Goal: Task Accomplishment & Management: Manage account settings

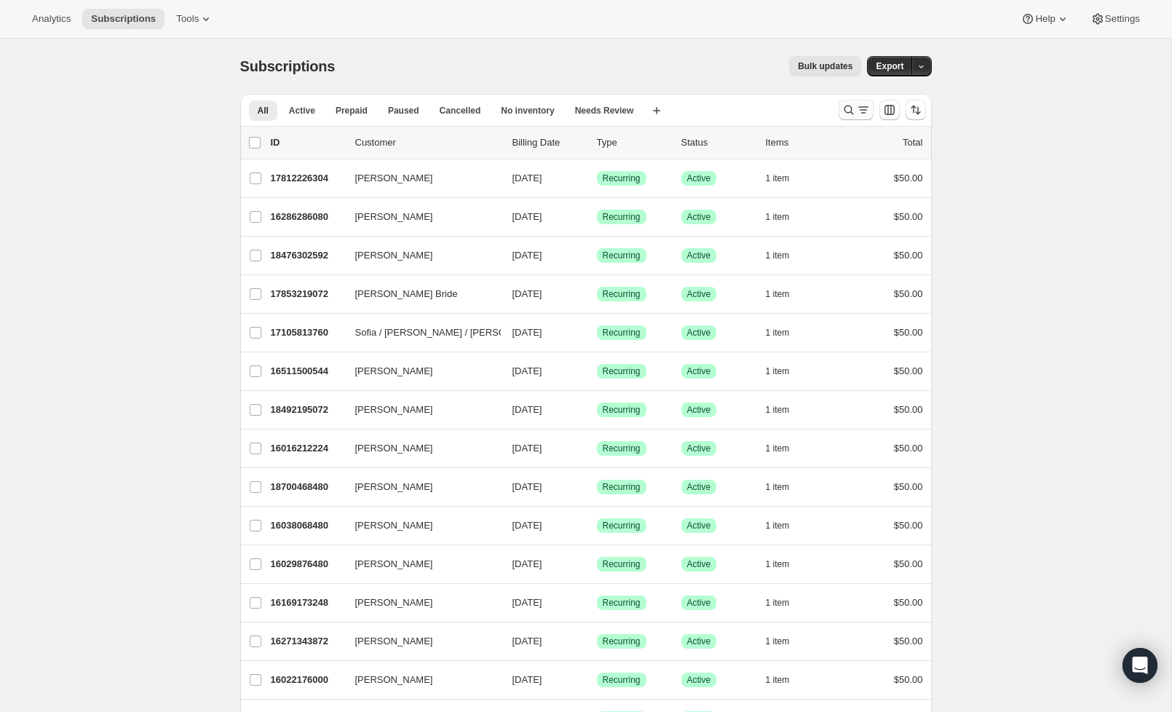
click at [839, 109] on button "Search and filter results" at bounding box center [856, 110] width 35 height 20
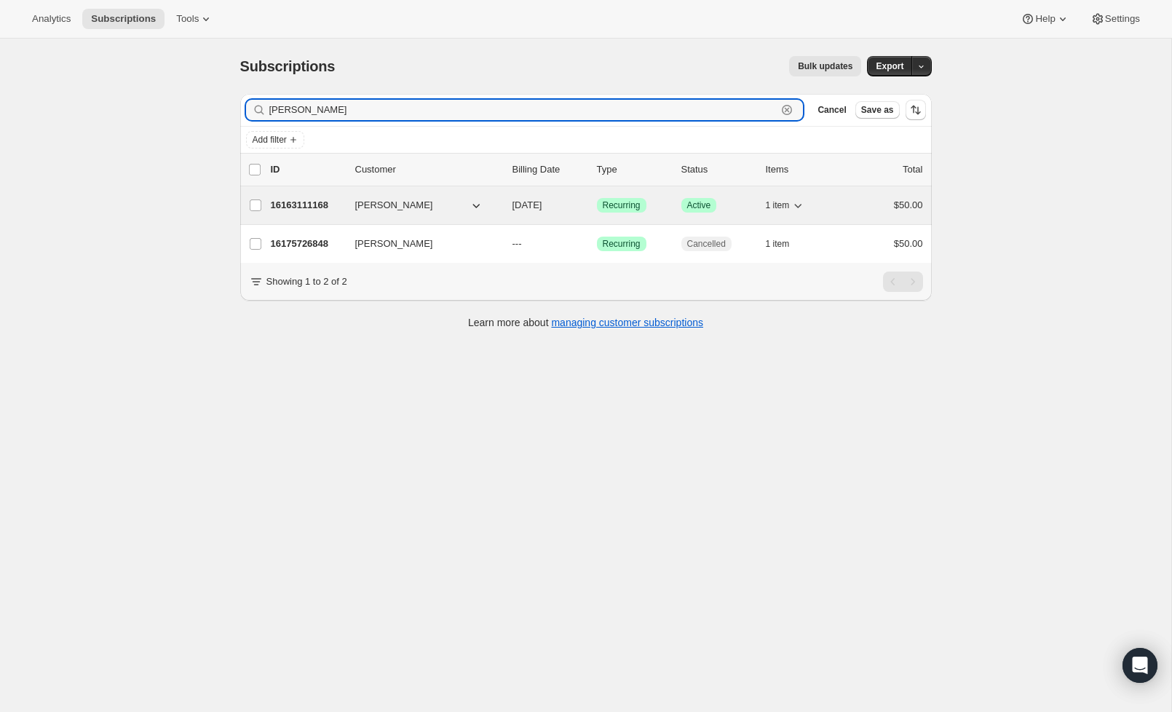
type input "[PERSON_NAME]"
click at [324, 204] on p "16163111168" at bounding box center [307, 205] width 73 height 15
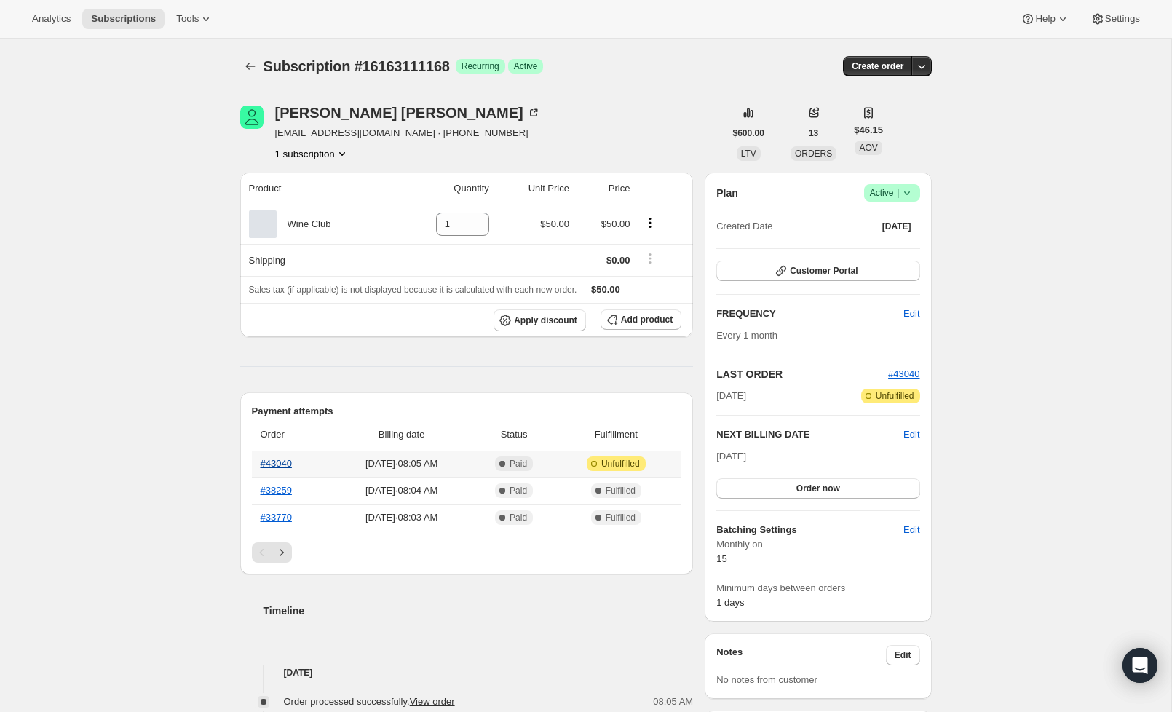
click at [292, 463] on link "#43040" at bounding box center [276, 463] width 31 height 11
click at [275, 456] on th "#43040" at bounding box center [291, 464] width 79 height 26
click at [269, 463] on link "#43040" at bounding box center [276, 463] width 31 height 11
click at [902, 196] on icon at bounding box center [907, 193] width 15 height 15
click at [874, 250] on span "Cancel subscription" at bounding box center [888, 246] width 82 height 11
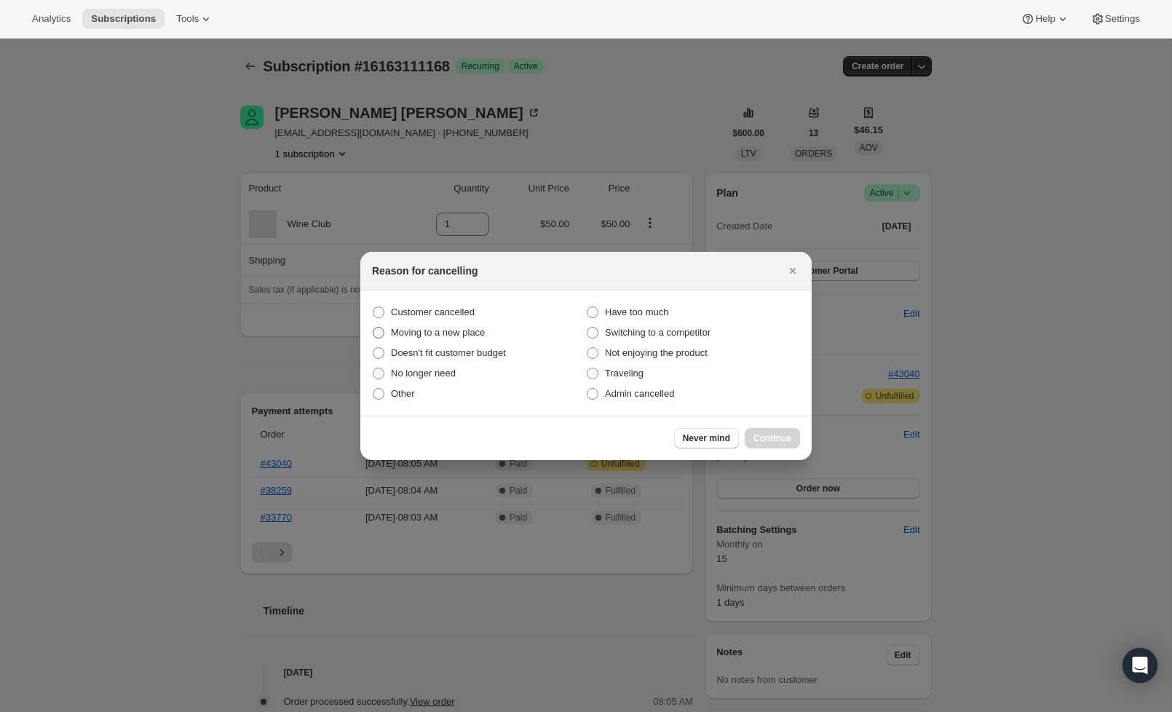
click at [421, 336] on span "Moving to a new place" at bounding box center [438, 332] width 94 height 11
click at [374, 328] on input "Moving to a new place" at bounding box center [373, 327] width 1 height 1
radio input "true"
click at [784, 435] on span "Continue" at bounding box center [773, 439] width 38 height 12
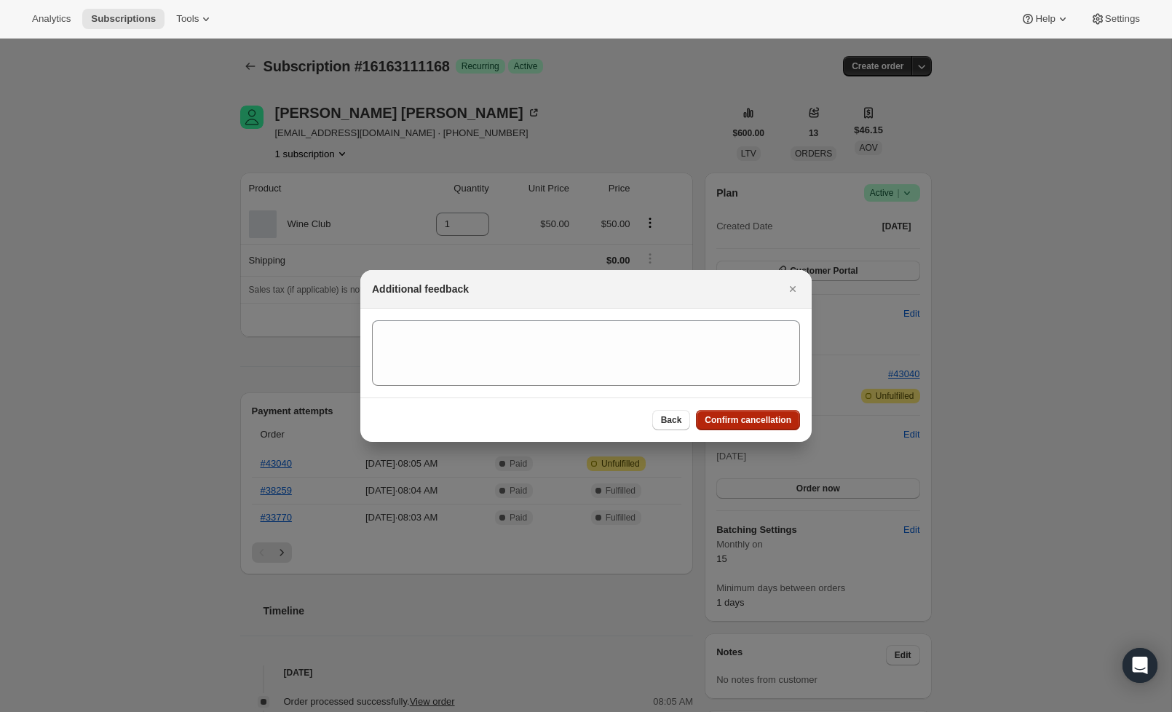
click at [769, 425] on span "Confirm cancellation" at bounding box center [748, 420] width 87 height 12
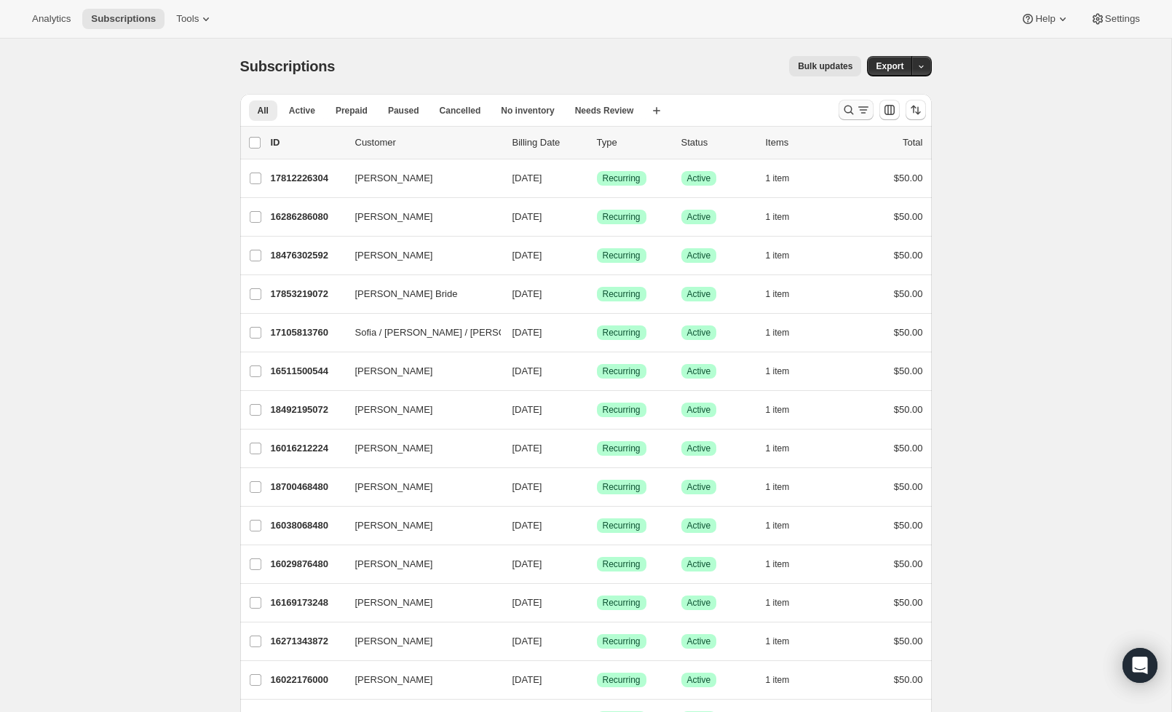
click at [840, 112] on button "Search and filter results" at bounding box center [856, 110] width 35 height 20
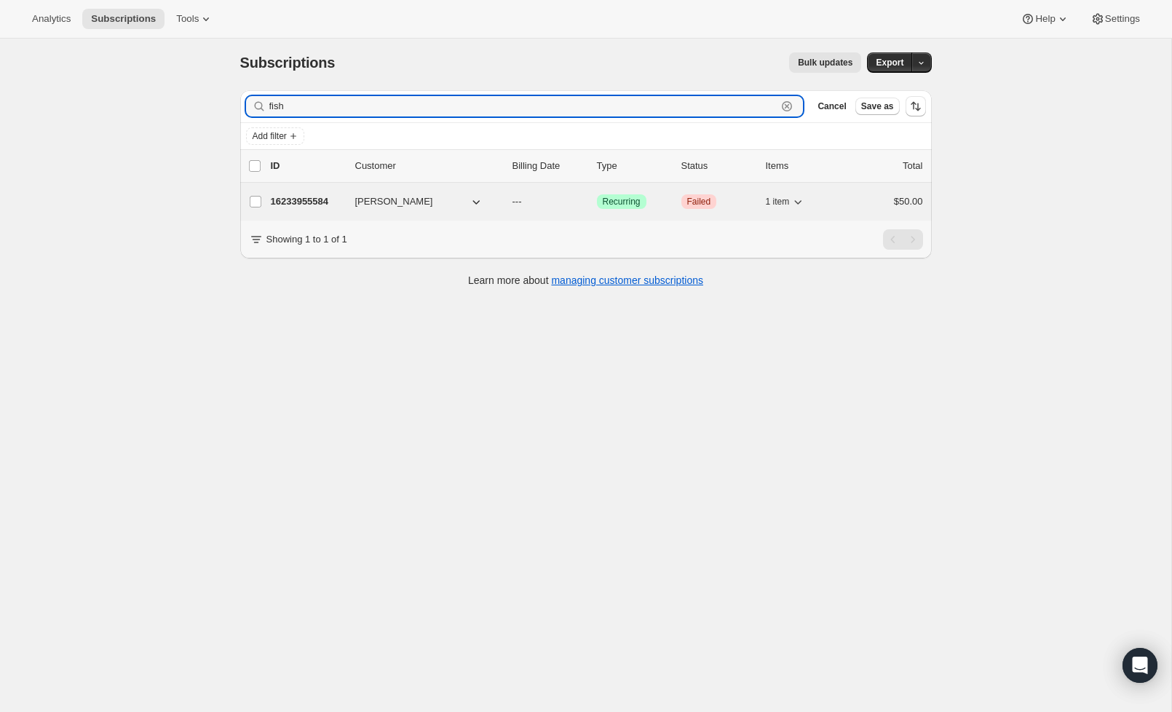
scroll to position [2, 0]
type input "fish"
click at [316, 207] on p "16233955584" at bounding box center [307, 203] width 73 height 15
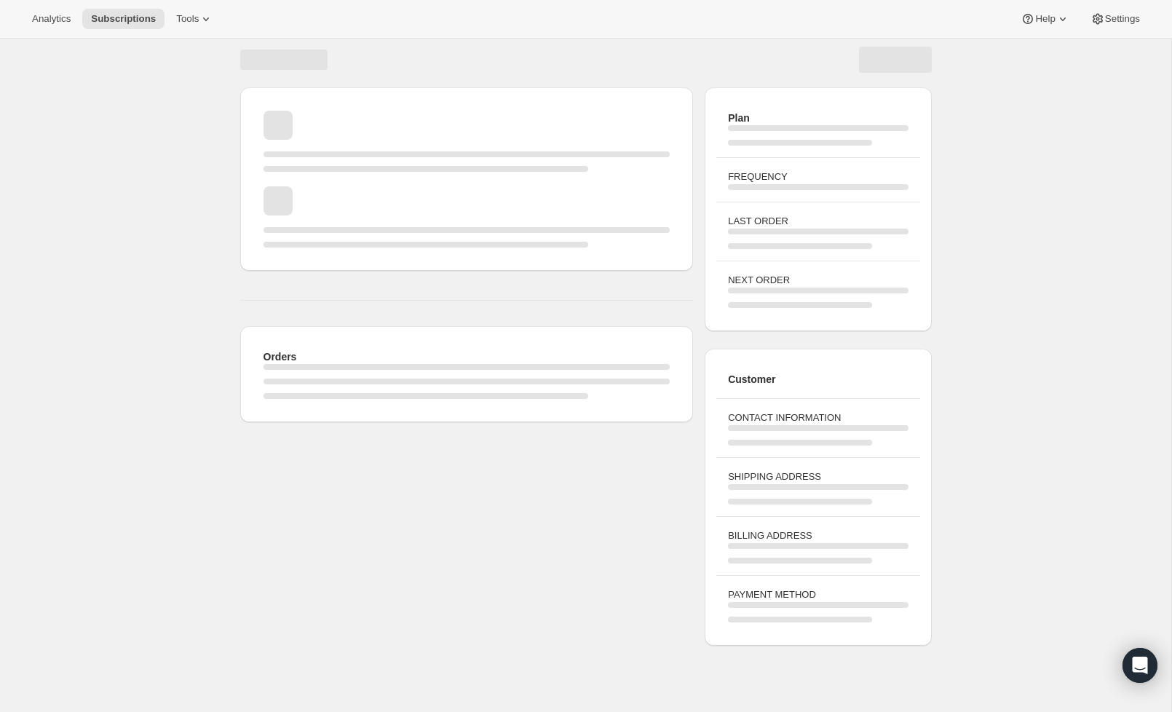
scroll to position [8, 0]
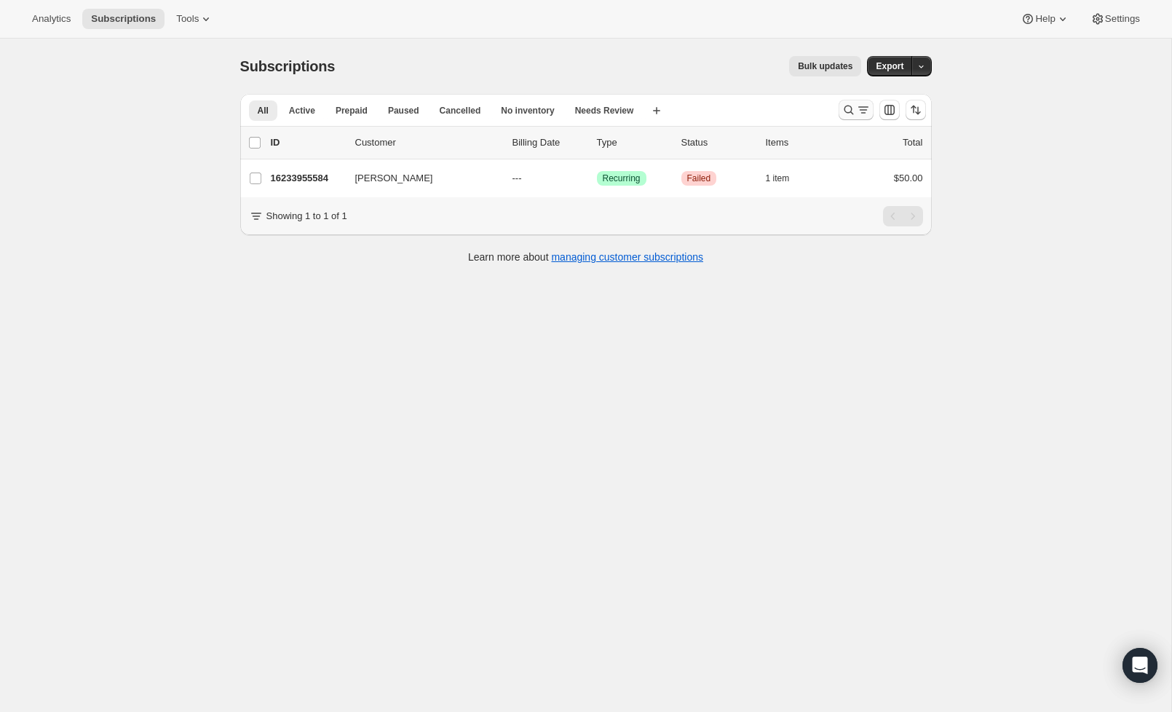
click at [853, 108] on icon "Search and filter results" at bounding box center [849, 110] width 15 height 15
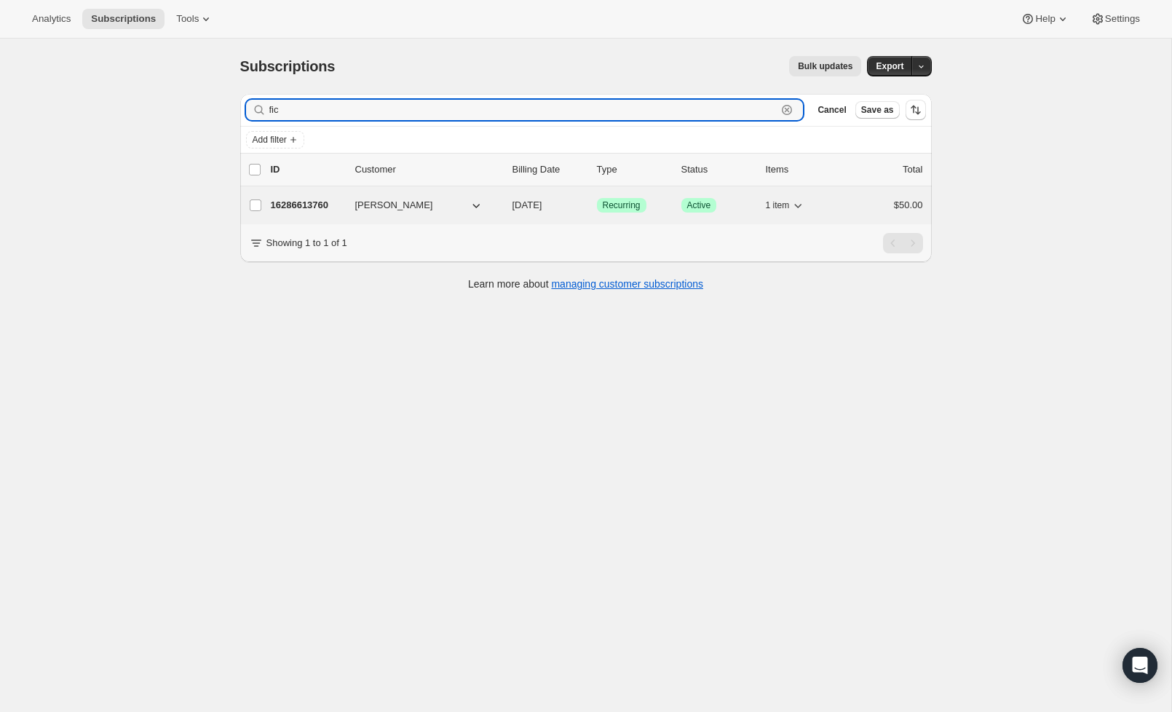
type input "fic"
click at [302, 208] on p "16286613760" at bounding box center [307, 205] width 73 height 15
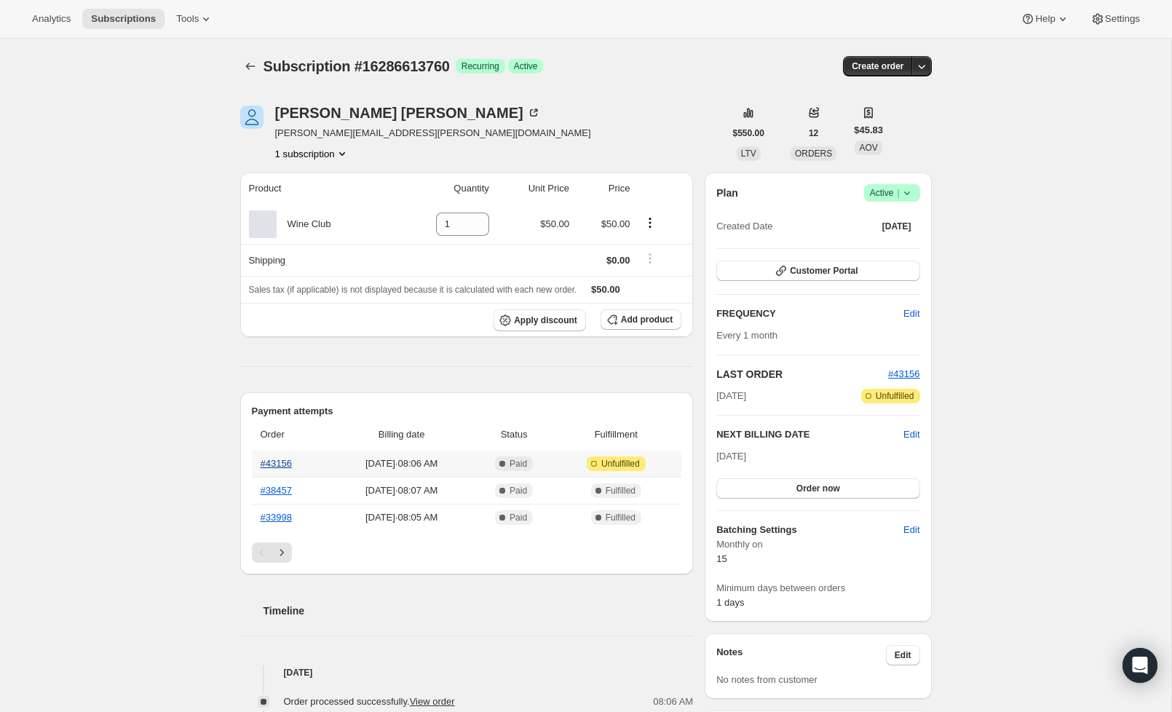
click at [272, 465] on link "#43156" at bounding box center [276, 463] width 31 height 11
click at [280, 466] on link "#43156" at bounding box center [276, 463] width 31 height 11
click at [253, 65] on icon "Subscriptions" at bounding box center [250, 66] width 15 height 15
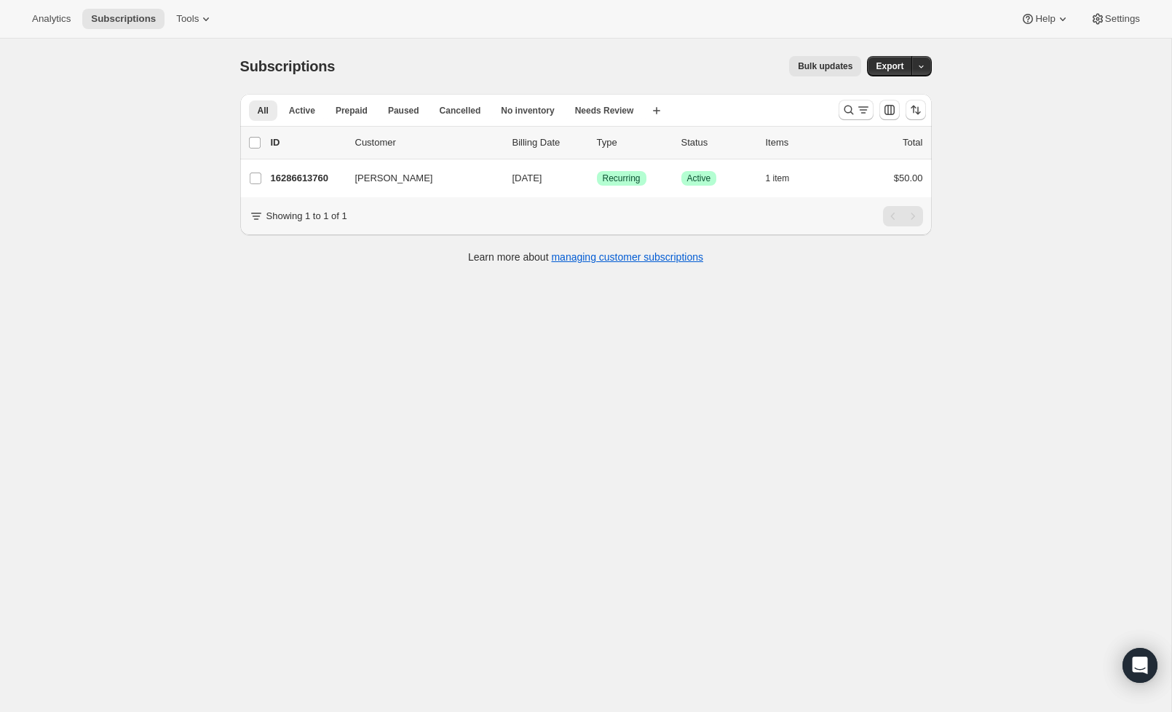
click at [837, 114] on div at bounding box center [882, 109] width 99 height 29
click at [850, 121] on div at bounding box center [882, 109] width 99 height 29
click at [848, 117] on button "Search and filter results" at bounding box center [856, 110] width 35 height 20
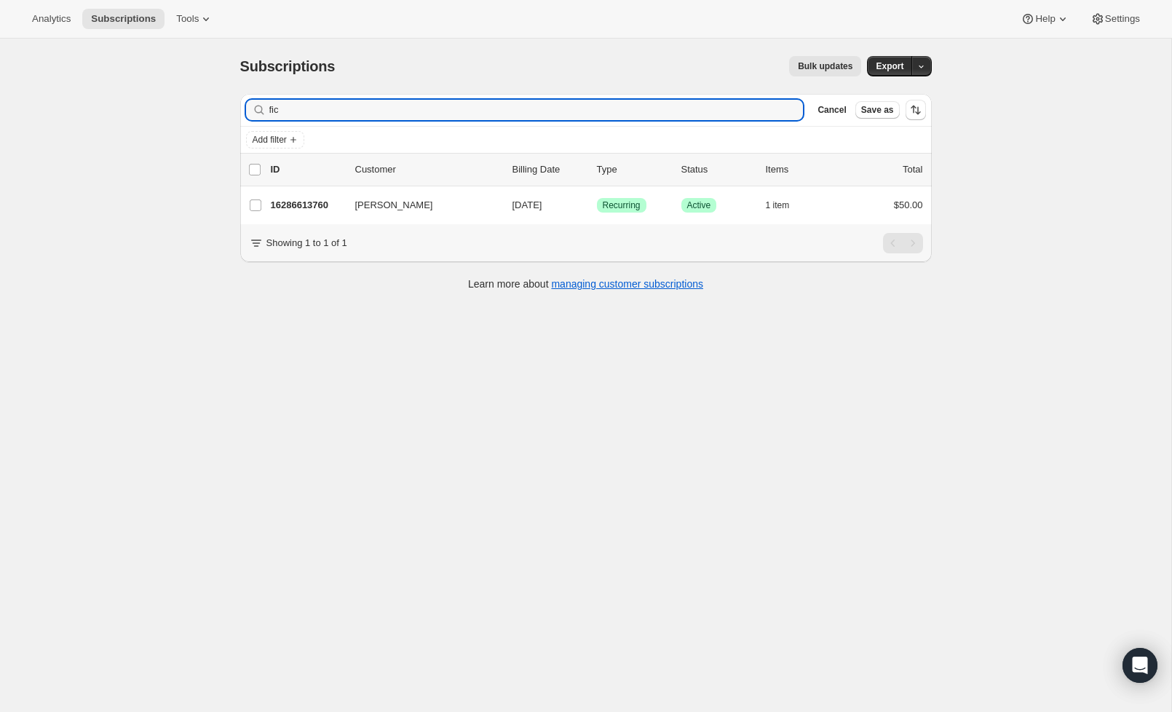
drag, startPoint x: 636, startPoint y: 112, endPoint x: 127, endPoint y: 86, distance: 509.7
click at [127, 86] on div "Subscriptions. This page is ready Subscriptions Bulk updates More actions Bulk …" at bounding box center [586, 395] width 1172 height 712
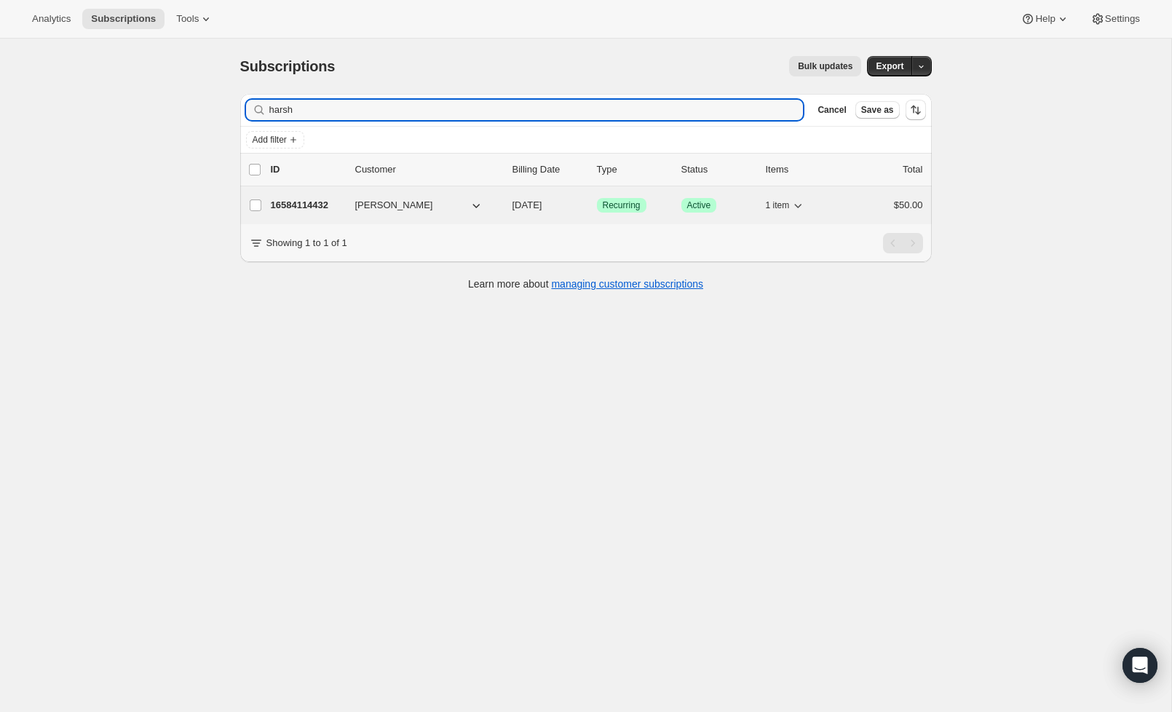
type input "harsh"
click at [322, 200] on p "16584114432" at bounding box center [307, 205] width 73 height 15
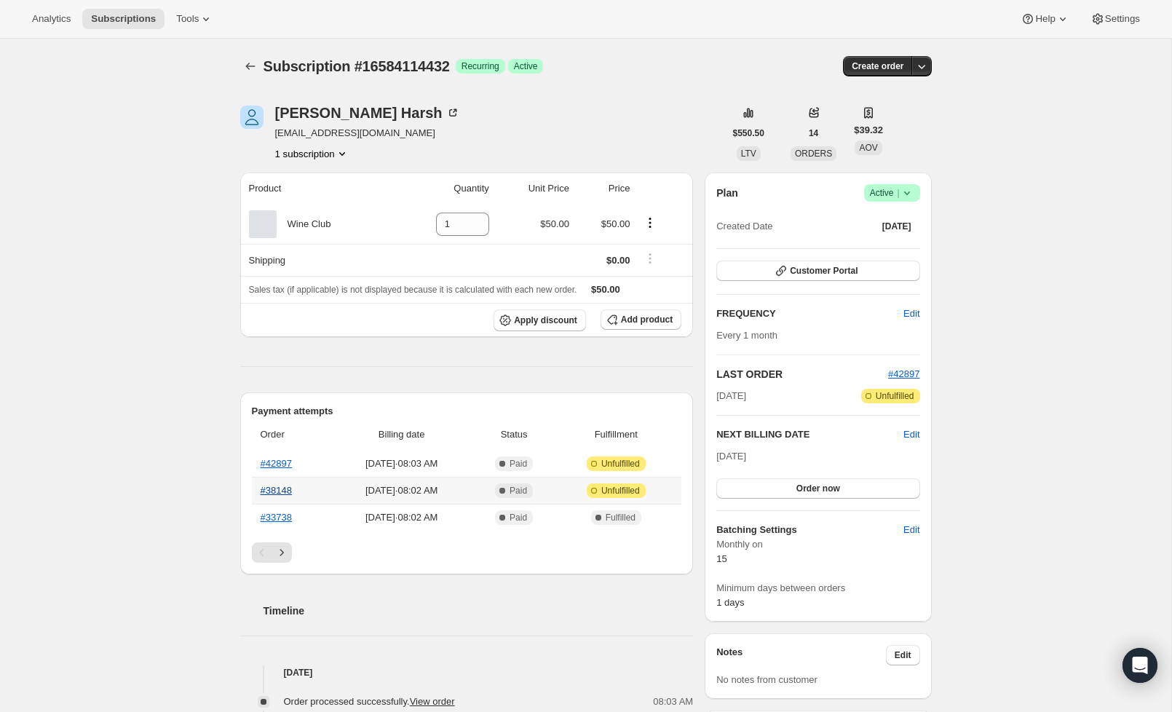
click at [277, 494] on link "#38148" at bounding box center [276, 490] width 31 height 11
click at [277, 465] on link "#42897" at bounding box center [276, 463] width 31 height 11
